Goal: Information Seeking & Learning: Learn about a topic

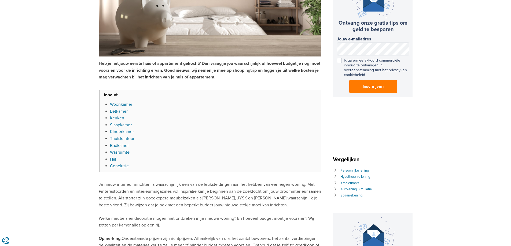
scroll to position [241, 0]
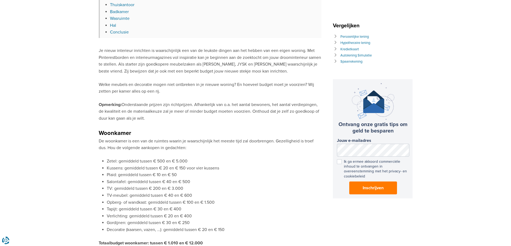
click at [137, 169] on li "Kussens: gemiddeld tussen € 20 en € 150 voor vier kussens" at bounding box center [214, 168] width 214 height 7
click at [121, 163] on li "Zetel: gemiddeld tussen € 500 en € 5.000" at bounding box center [214, 161] width 214 height 7
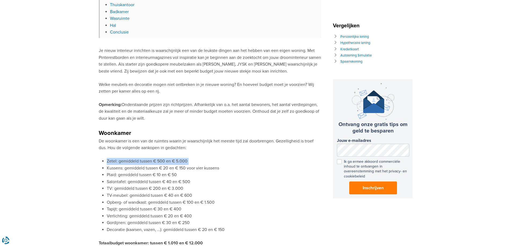
drag, startPoint x: 121, startPoint y: 163, endPoint x: 147, endPoint y: 161, distance: 25.9
click at [123, 162] on li "Zetel: gemiddeld tussen € 500 en € 5.000" at bounding box center [214, 161] width 214 height 7
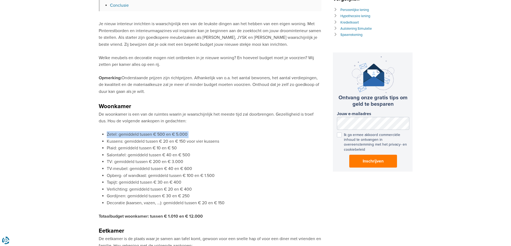
scroll to position [295, 0]
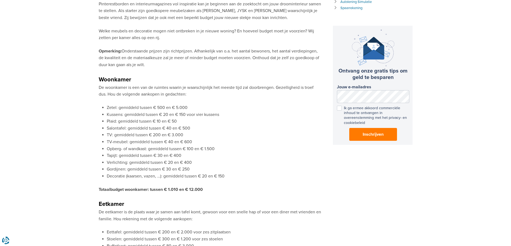
click at [129, 157] on li "Tapijt: gemiddeld tussen € 30 en € 400" at bounding box center [214, 156] width 214 height 7
click at [124, 150] on li "Opberg- of wandkast: gemiddeld tussen € 100 en € 1.500" at bounding box center [214, 149] width 214 height 7
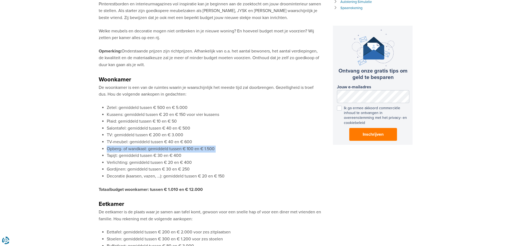
click at [124, 150] on li "Opberg- of wandkast: gemiddeld tussen € 100 en € 1.500" at bounding box center [214, 149] width 214 height 7
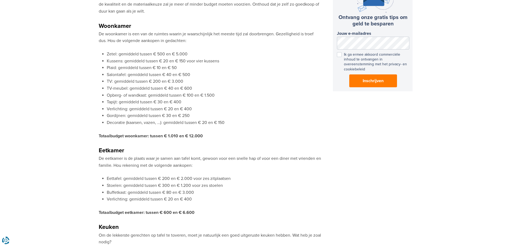
drag, startPoint x: 180, startPoint y: 141, endPoint x: 138, endPoint y: 140, distance: 41.6
click at [138, 140] on p "Totaalbudget woonkamer: tussen € 1.010 en € 12.000" at bounding box center [210, 136] width 222 height 7
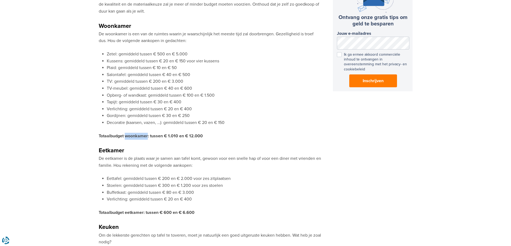
click at [138, 140] on p "Totaalbudget woonkamer: tussen € 1.010 en € 12.000" at bounding box center [210, 136] width 222 height 7
drag, startPoint x: 138, startPoint y: 140, endPoint x: 139, endPoint y: 144, distance: 4.3
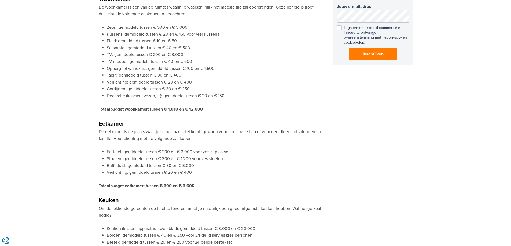
drag, startPoint x: 170, startPoint y: 182, endPoint x: 125, endPoint y: 163, distance: 49.6
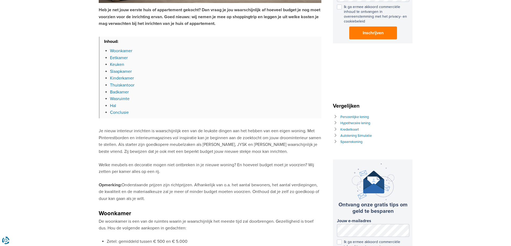
scroll to position [80, 0]
